Goal: Check status: Check status

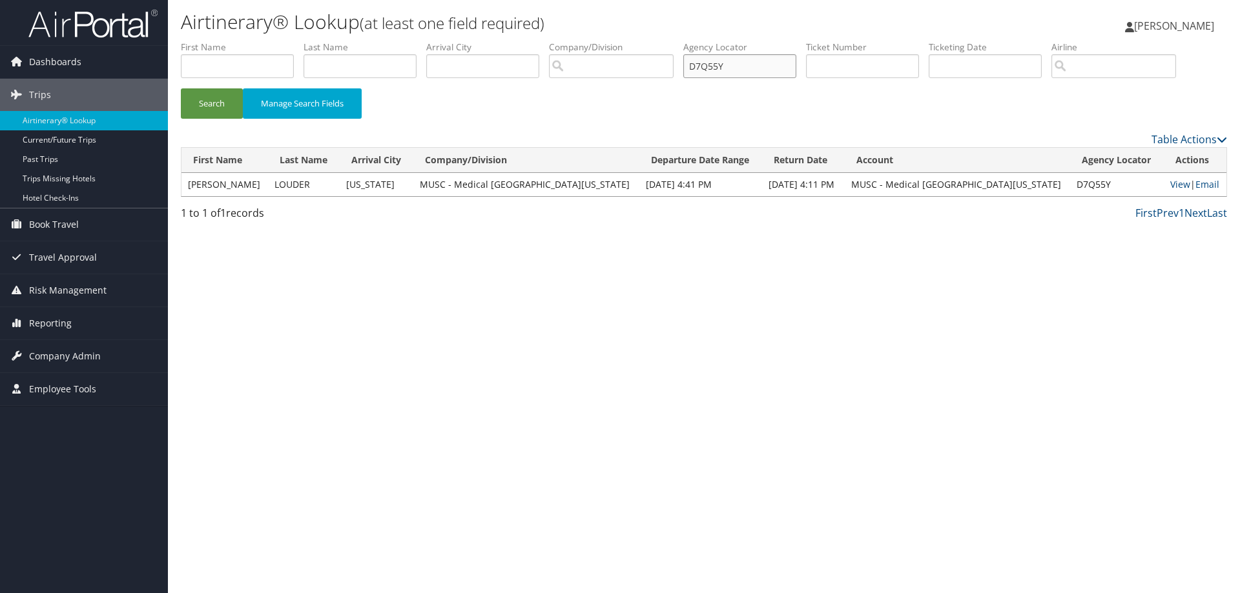
drag, startPoint x: 702, startPoint y: 64, endPoint x: 622, endPoint y: 70, distance: 80.3
click at [621, 41] on ul "First Name Last Name Departure City Arrival City Company/Division Airport/City …" at bounding box center [704, 41] width 1046 height 0
paste input "OIKVTW"
type input "OIKVTW"
click at [207, 99] on button "Search" at bounding box center [212, 103] width 62 height 30
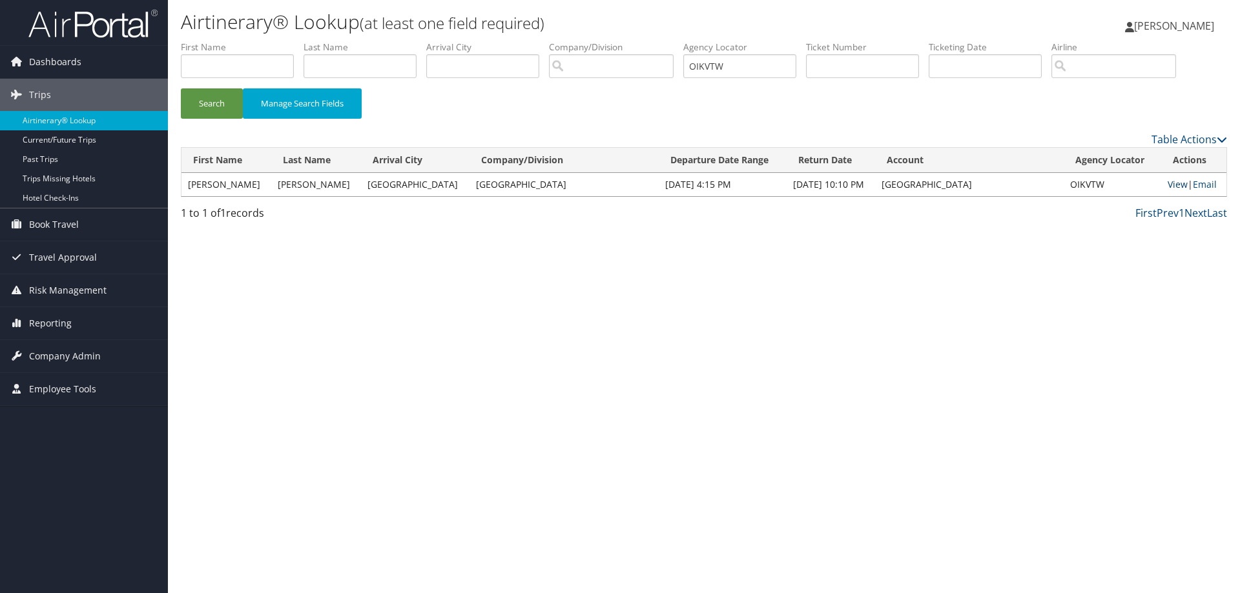
click at [1167, 185] on link "View" at bounding box center [1177, 184] width 20 height 12
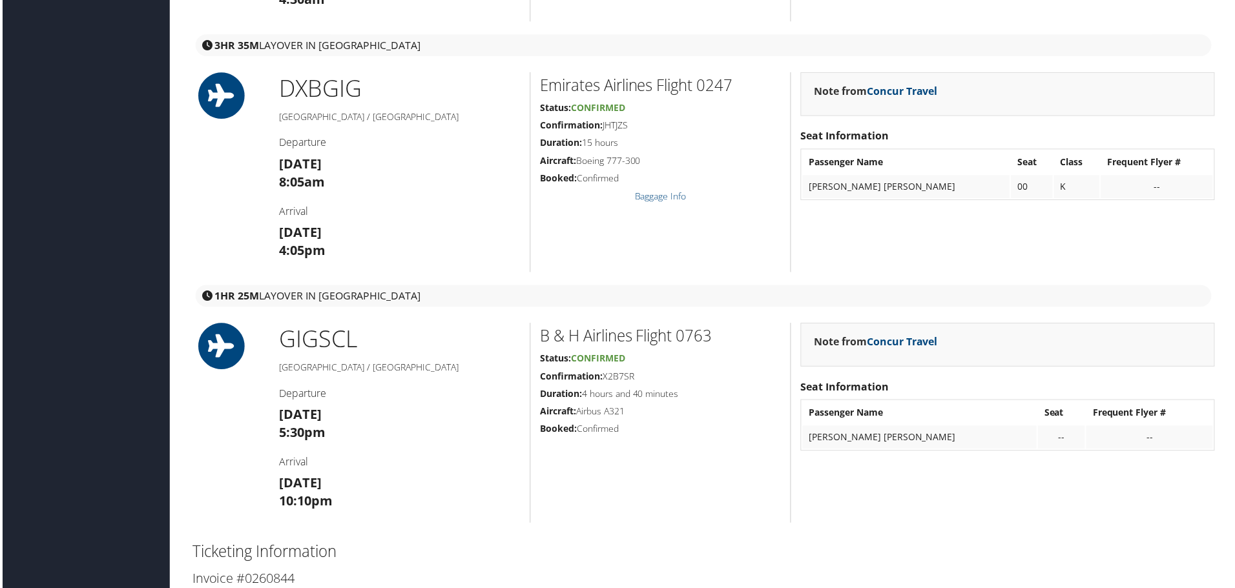
scroll to position [1808, 0]
